Goal: Use online tool/utility: Utilize a website feature to perform a specific function

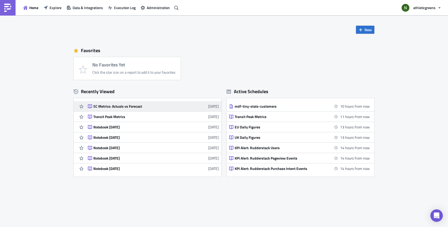
click at [101, 109] on link "SC Metrics: Actuals vs Forecast [DATE]" at bounding box center [153, 106] width 131 height 10
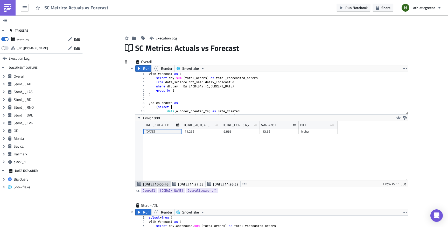
click at [190, 106] on div "with forecast as ( select day , sum ( total_orders ) as total_forecasted_orders…" at bounding box center [276, 97] width 256 height 51
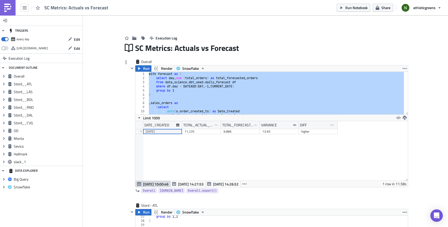
click at [203, 110] on div "with forecast as ( select day , sum ( total_orders ) as total_forecasted_orders…" at bounding box center [276, 97] width 256 height 51
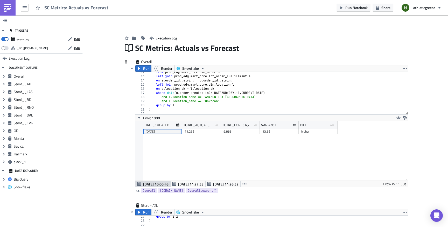
scroll to position [43, 0]
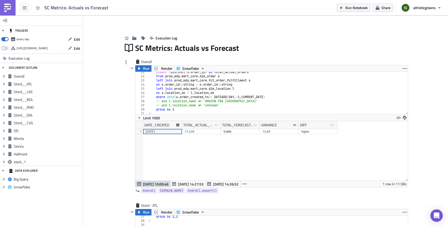
click at [274, 97] on div ", count ( distinct o . order_id ) as total_actual_orders from prod_edg . mart_c…" at bounding box center [276, 95] width 256 height 51
type textarea "where date(o.order_created_ts)= DATEADD(DAY, -1, CURRENT_DATE)"
paste textarea "and third_party_logistics_name in ('[GEOGRAPHIC_DATA]', '[GEOGRAPHIC_DATA]', [G…"
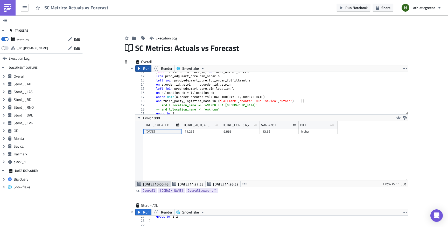
type textarea "and third_party_logistics_name in ('[GEOGRAPHIC_DATA]', '[GEOGRAPHIC_DATA]', [G…"
click at [140, 68] on button "Run" at bounding box center [143, 68] width 16 height 6
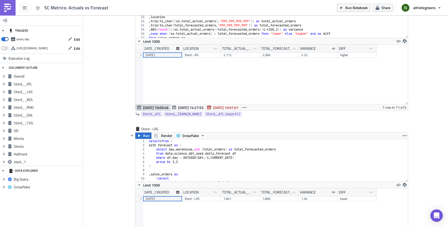
scroll to position [221, 0]
